Goal: Find specific fact: Find specific fact

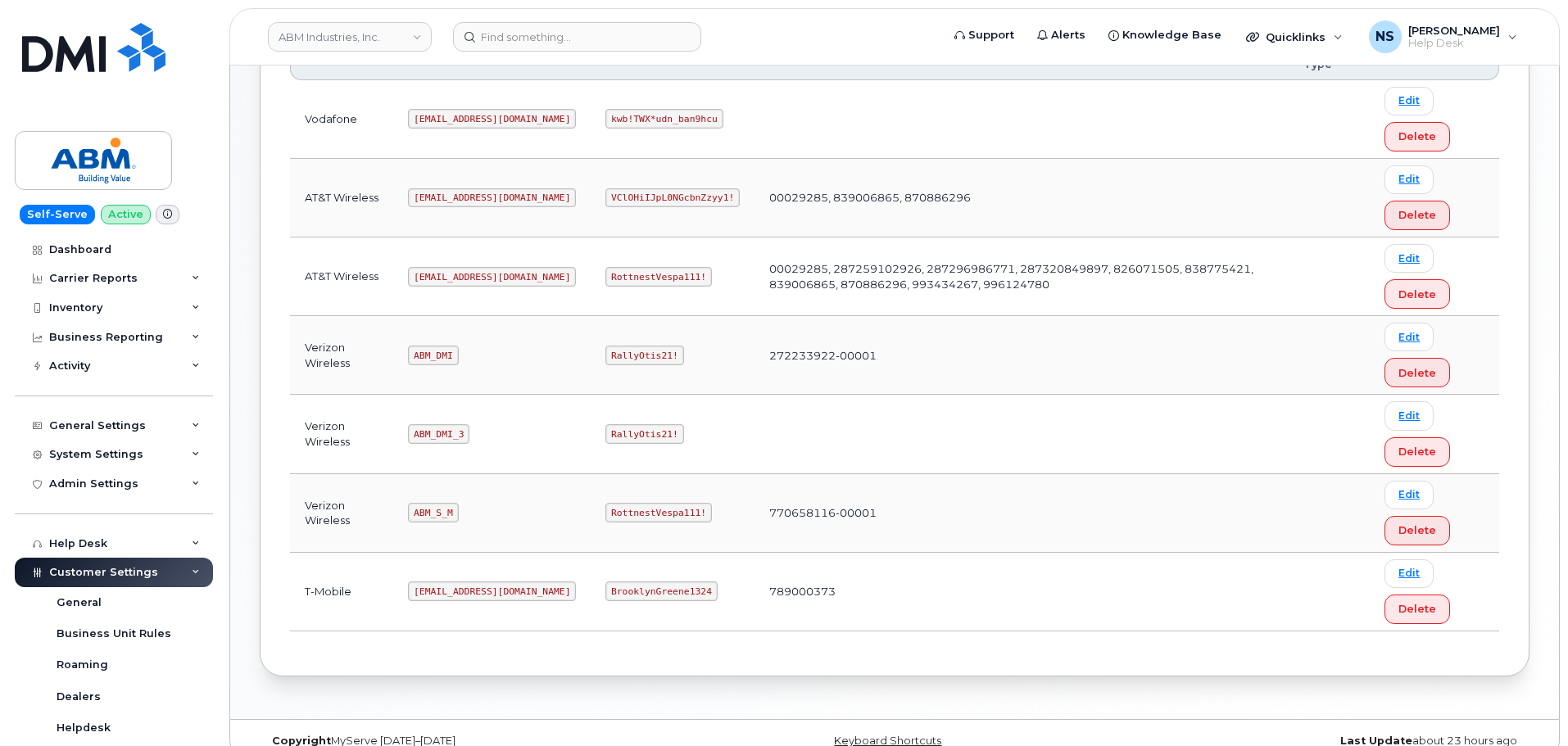
scroll to position [328, 0]
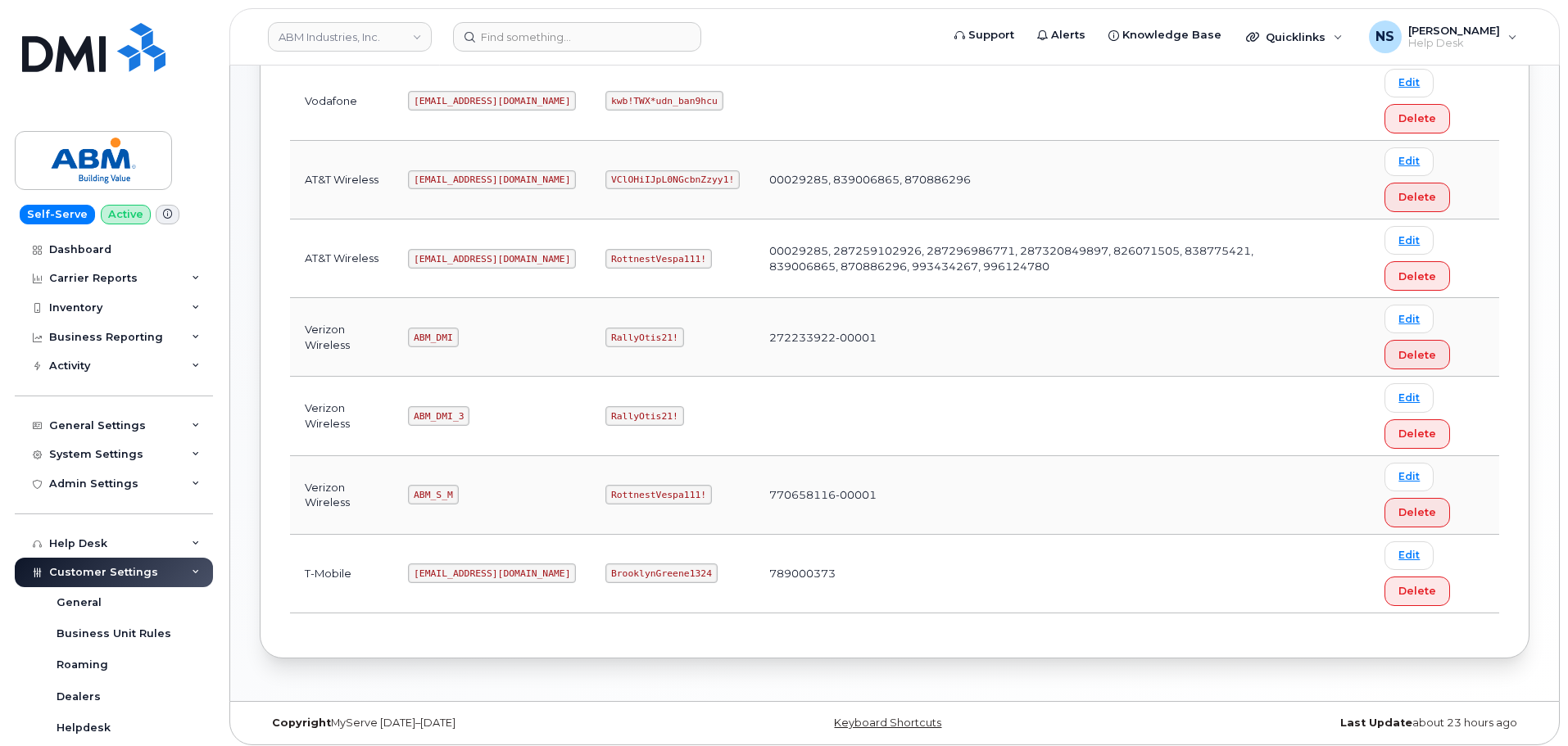
click at [462, 186] on code "[EMAIL_ADDRESS][DOMAIN_NAME]" at bounding box center [492, 181] width 168 height 20
click at [452, 250] on code "[EMAIL_ADDRESS][DOMAIN_NAME]" at bounding box center [492, 259] width 168 height 20
click at [453, 250] on code "[EMAIL_ADDRESS][DOMAIN_NAME]" at bounding box center [492, 259] width 168 height 20
copy code "[EMAIL_ADDRESS][DOMAIN_NAME]"
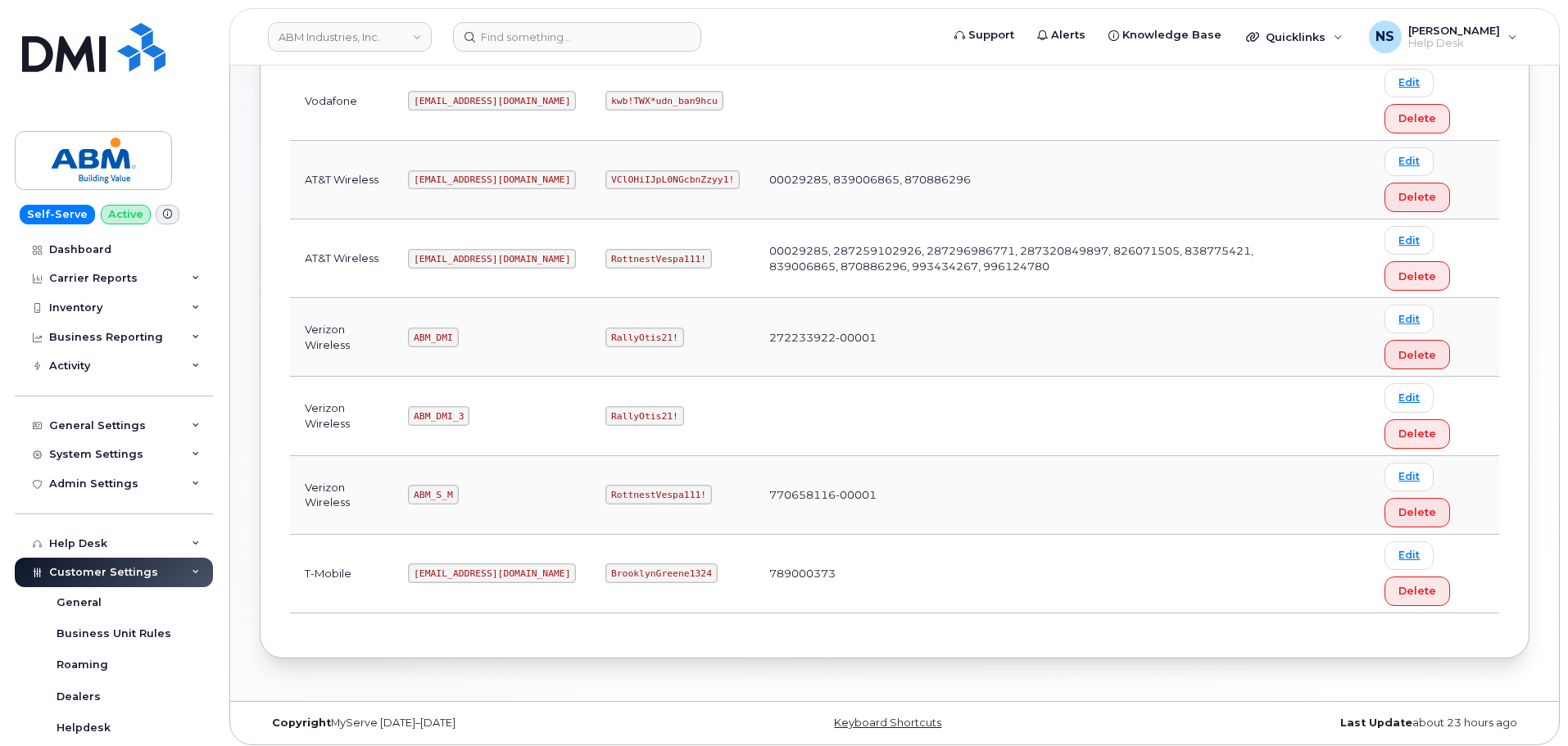
click at [618, 276] on td "RottnestVespa111!" at bounding box center [673, 259] width 164 height 79
click at [618, 265] on code "RottnestVespa111!" at bounding box center [659, 259] width 106 height 20
click at [618, 264] on code "RottnestVespa111!" at bounding box center [659, 259] width 106 height 20
click at [618, 263] on code "RottnestVespa111!" at bounding box center [659, 259] width 106 height 20
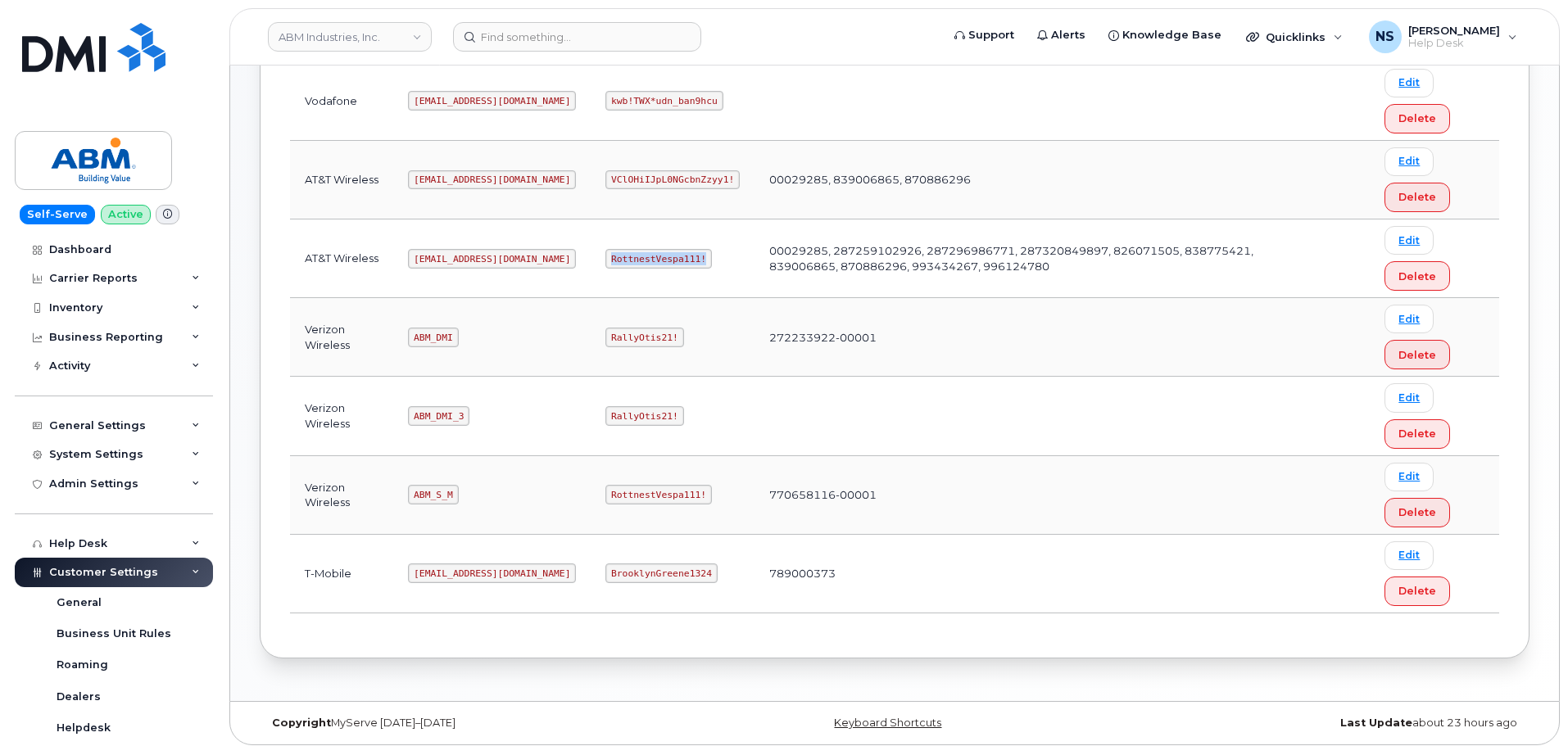
copy code "RottnestVespa111!"
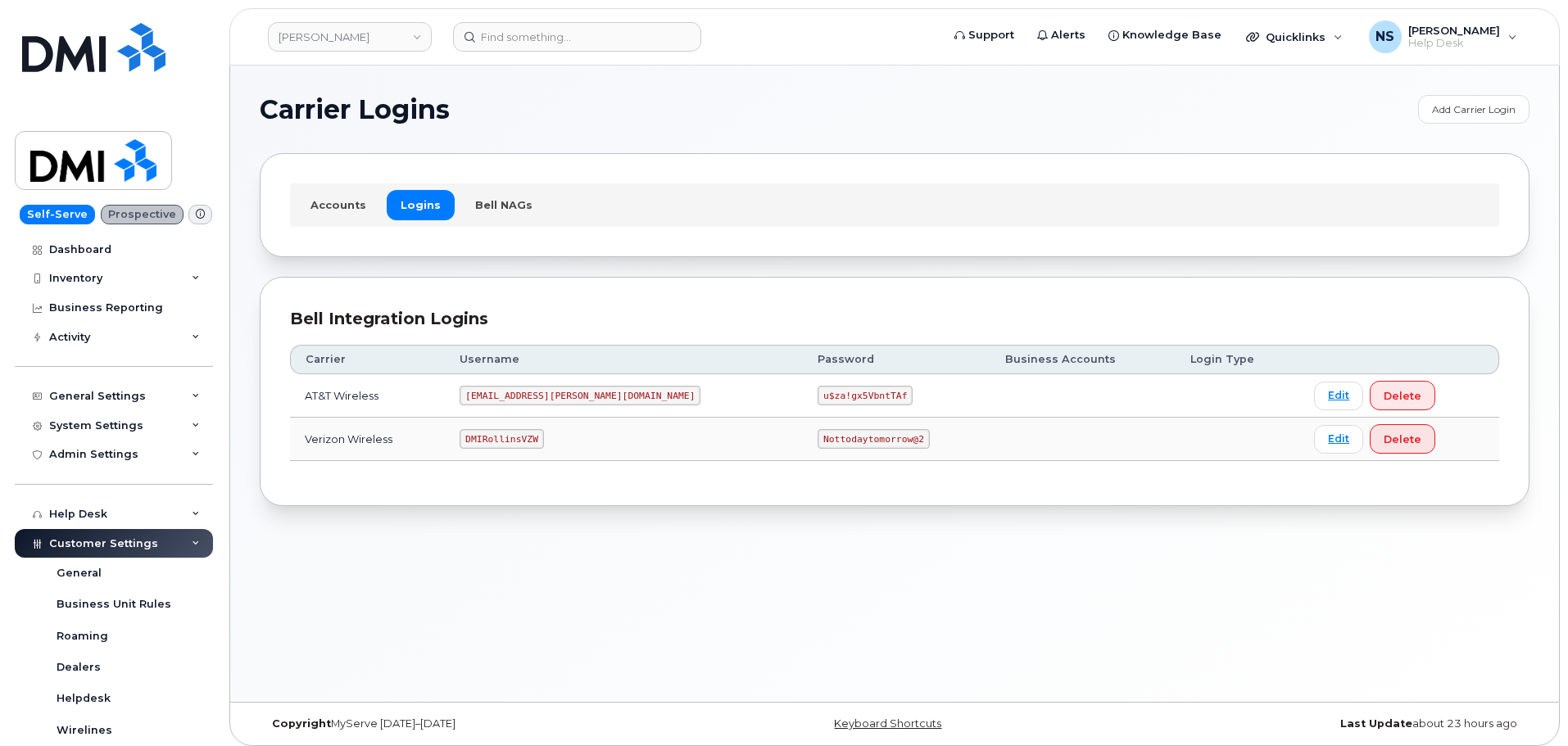
click at [552, 396] on code "MS-Rollins@dminc.com" at bounding box center [579, 396] width 241 height 20
copy code "MS-Rollins@dminc.com"
click at [818, 394] on code "u$za!gx5VbntTAf" at bounding box center [865, 396] width 95 height 20
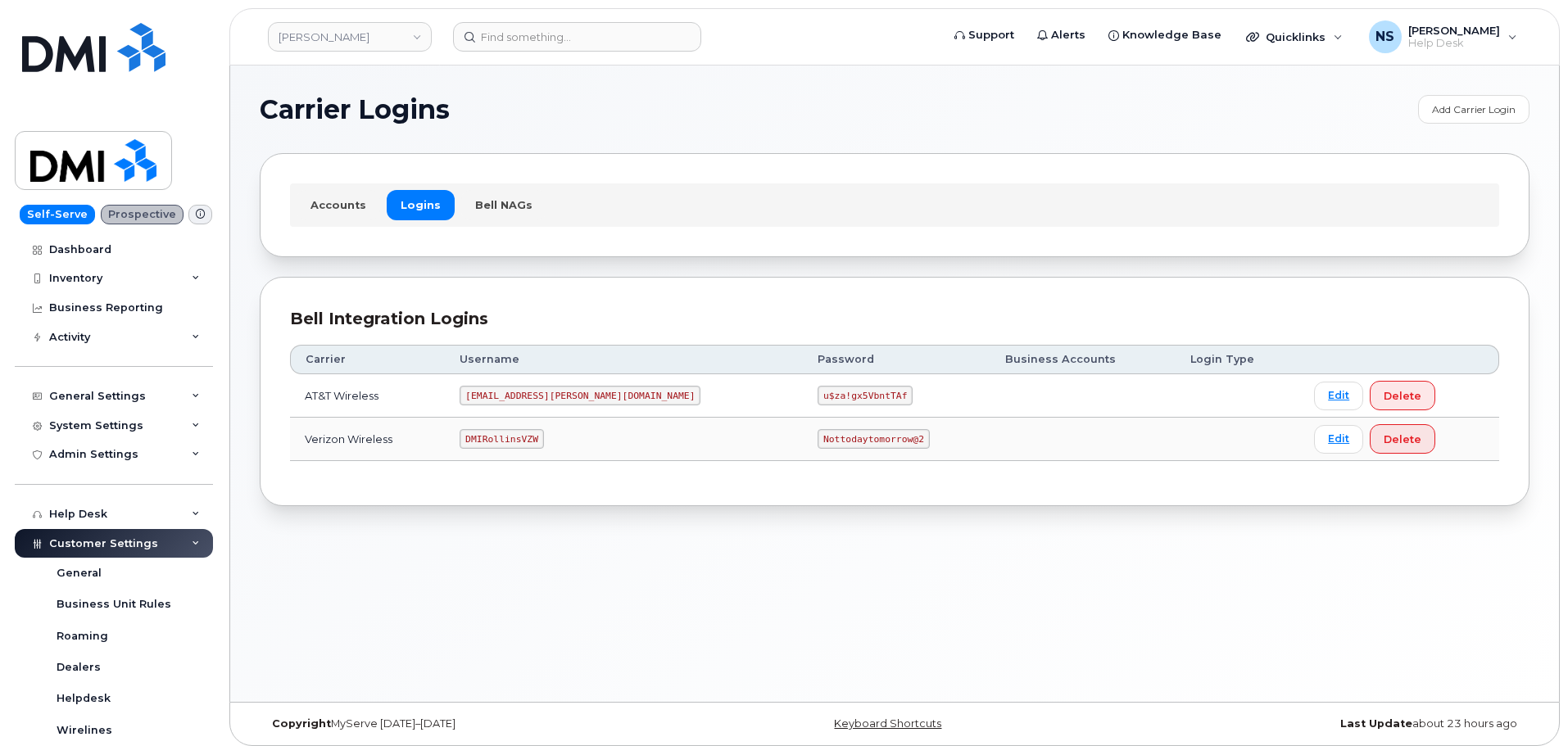
click at [818, 394] on code "u$za!gx5VbntTAf" at bounding box center [865, 396] width 95 height 20
copy code "u$za!gx5VbntTAf"
